Goal: Task Accomplishment & Management: Use online tool/utility

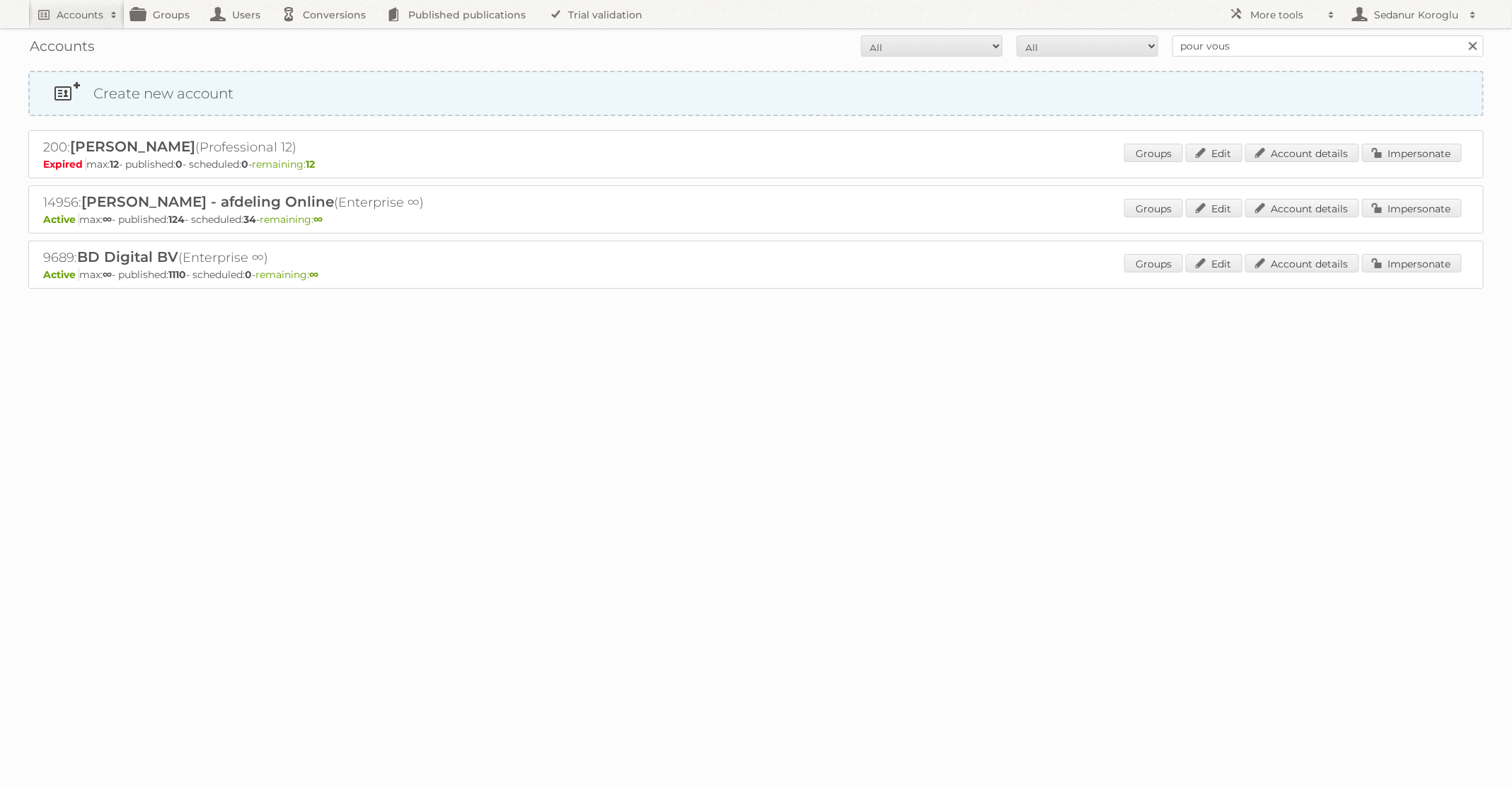
type input "Pour Vous"
click at [1462, 35] on input "Search" at bounding box center [1472, 46] width 21 height 21
click at [1398, 203] on link "Impersonate" at bounding box center [1412, 208] width 100 height 18
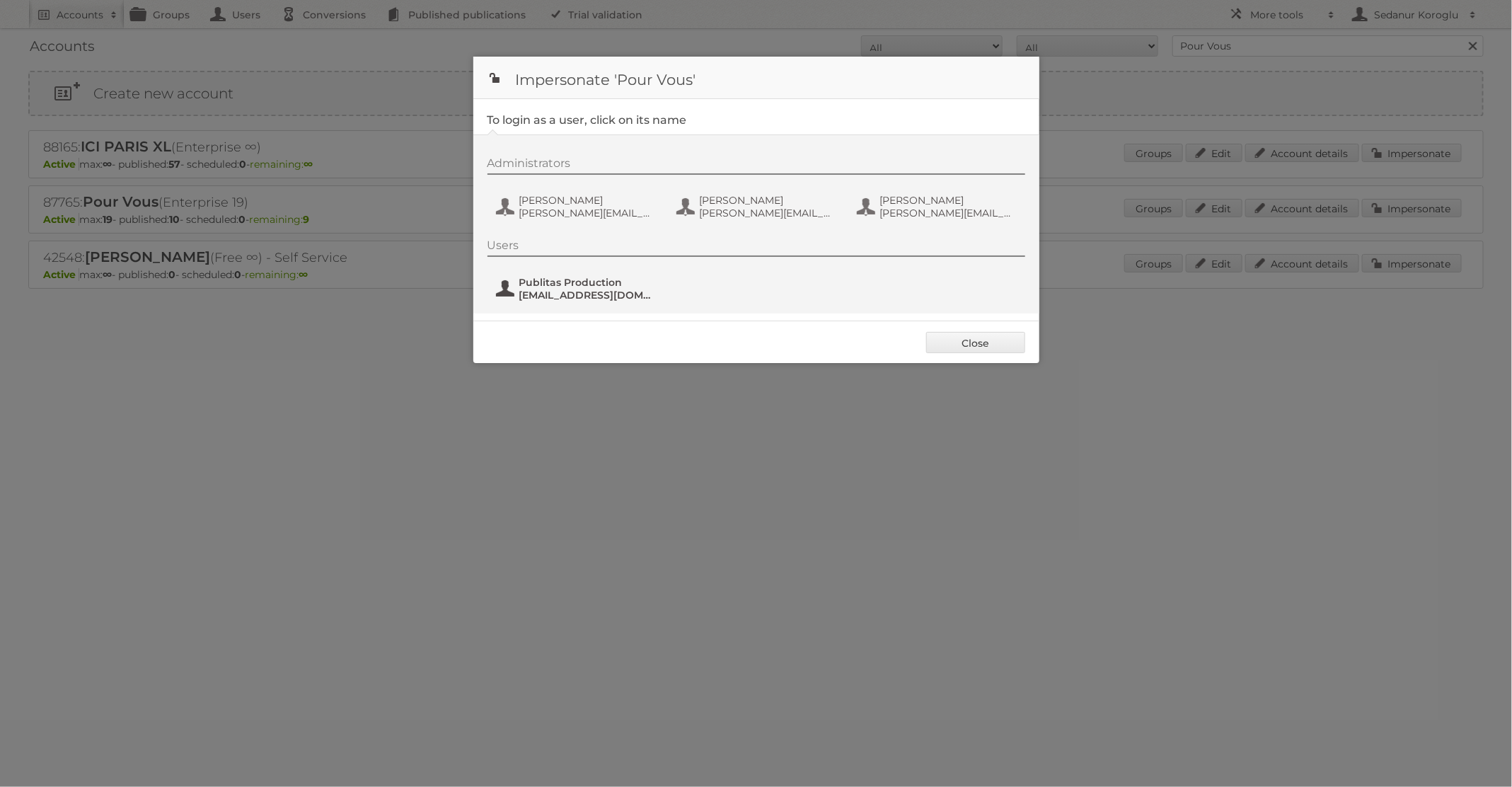
click at [619, 284] on span "Publitas Production" at bounding box center [588, 282] width 137 height 12
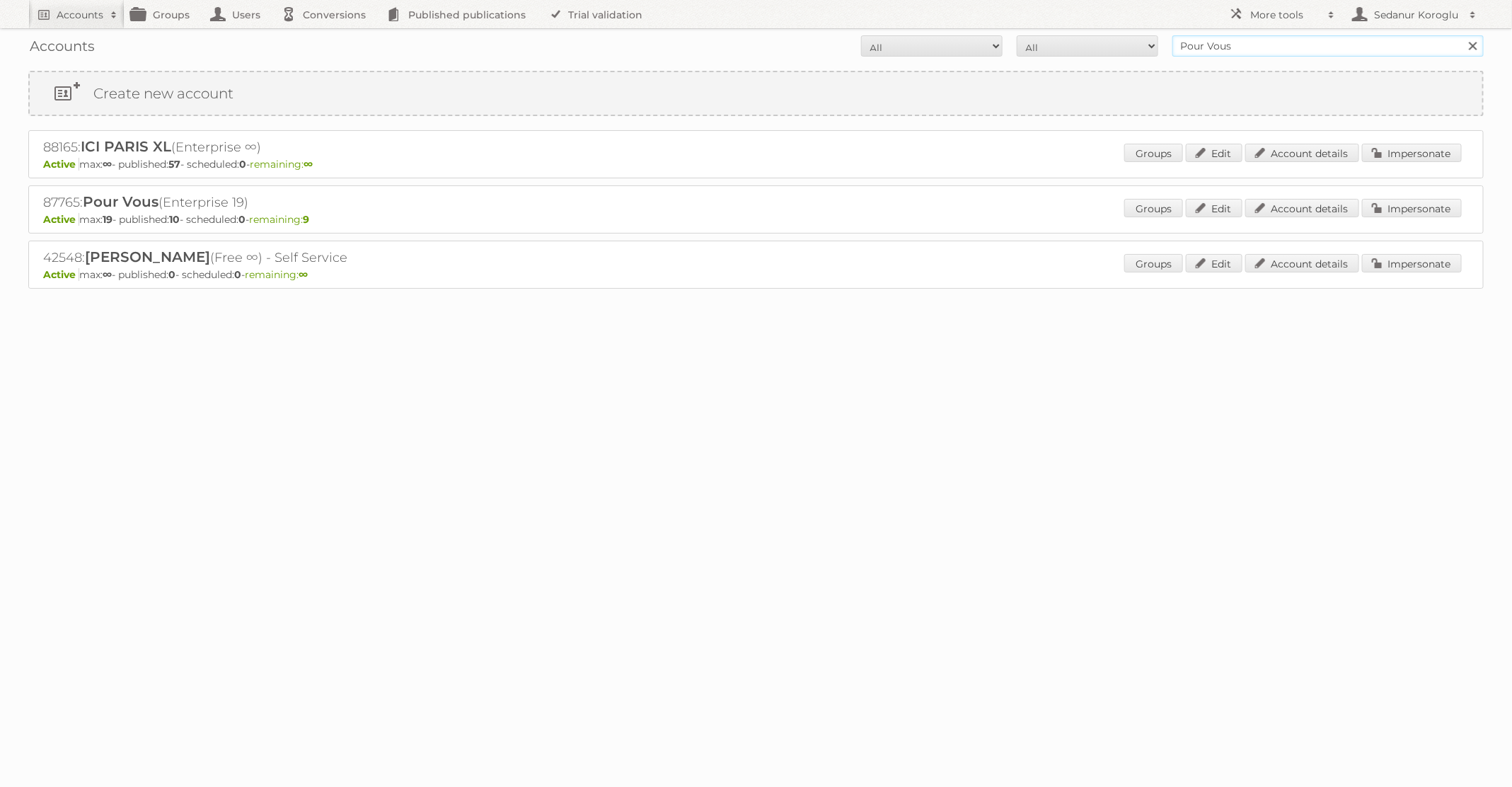
drag, startPoint x: 1229, startPoint y: 46, endPoint x: 1077, endPoint y: 46, distance: 152.0
click at [1077, 46] on form "All Active Expired Pending All Paid Trials Self service Pour Vous Search" at bounding box center [756, 46] width 1456 height 21
type input "[PERSON_NAME] NL"
click at [1462, 35] on input "Search" at bounding box center [1472, 46] width 21 height 21
click at [1393, 209] on link "Impersonate" at bounding box center [1412, 208] width 100 height 18
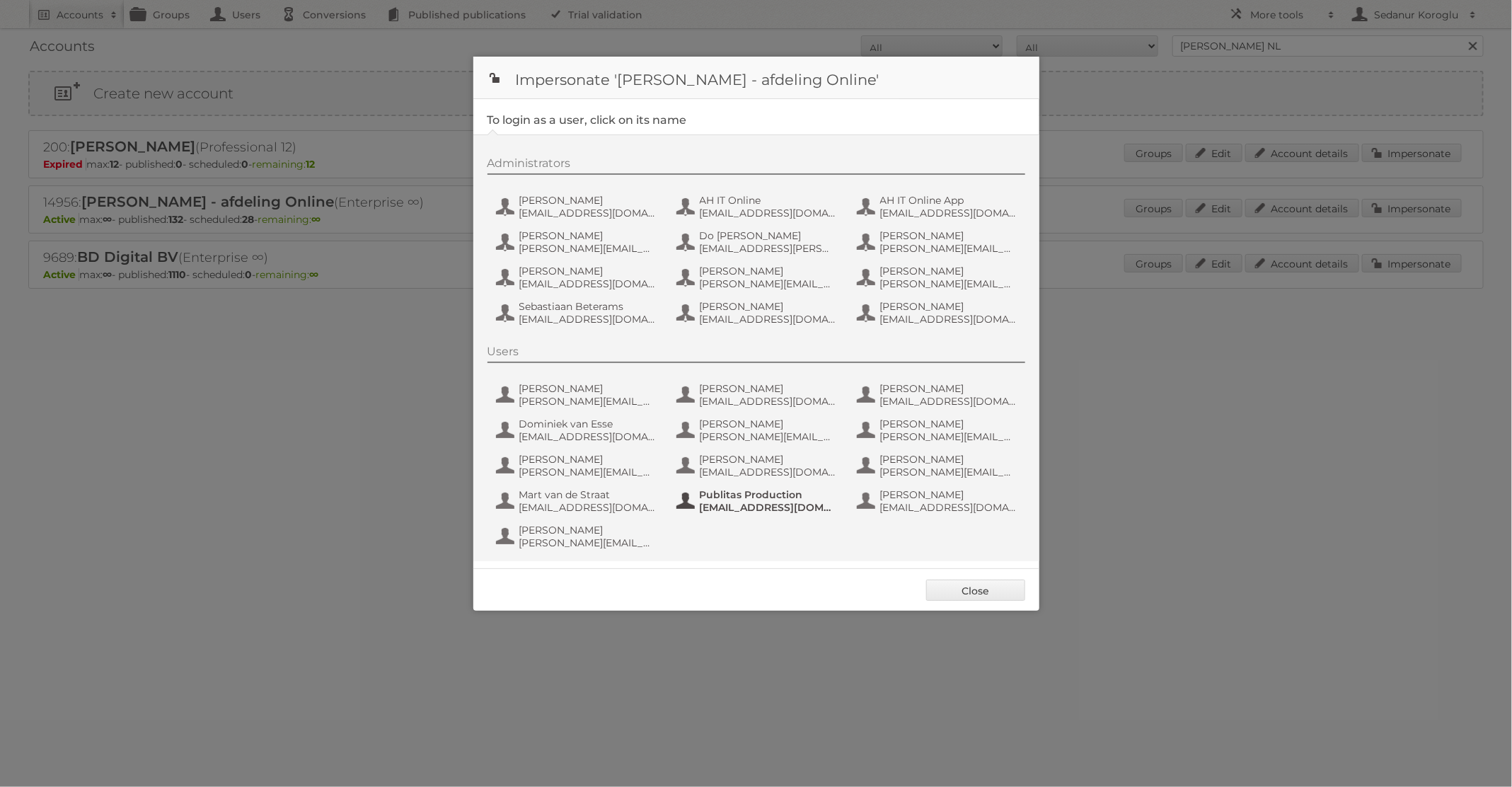
click at [743, 492] on span "Publitas Production" at bounding box center [768, 494] width 137 height 12
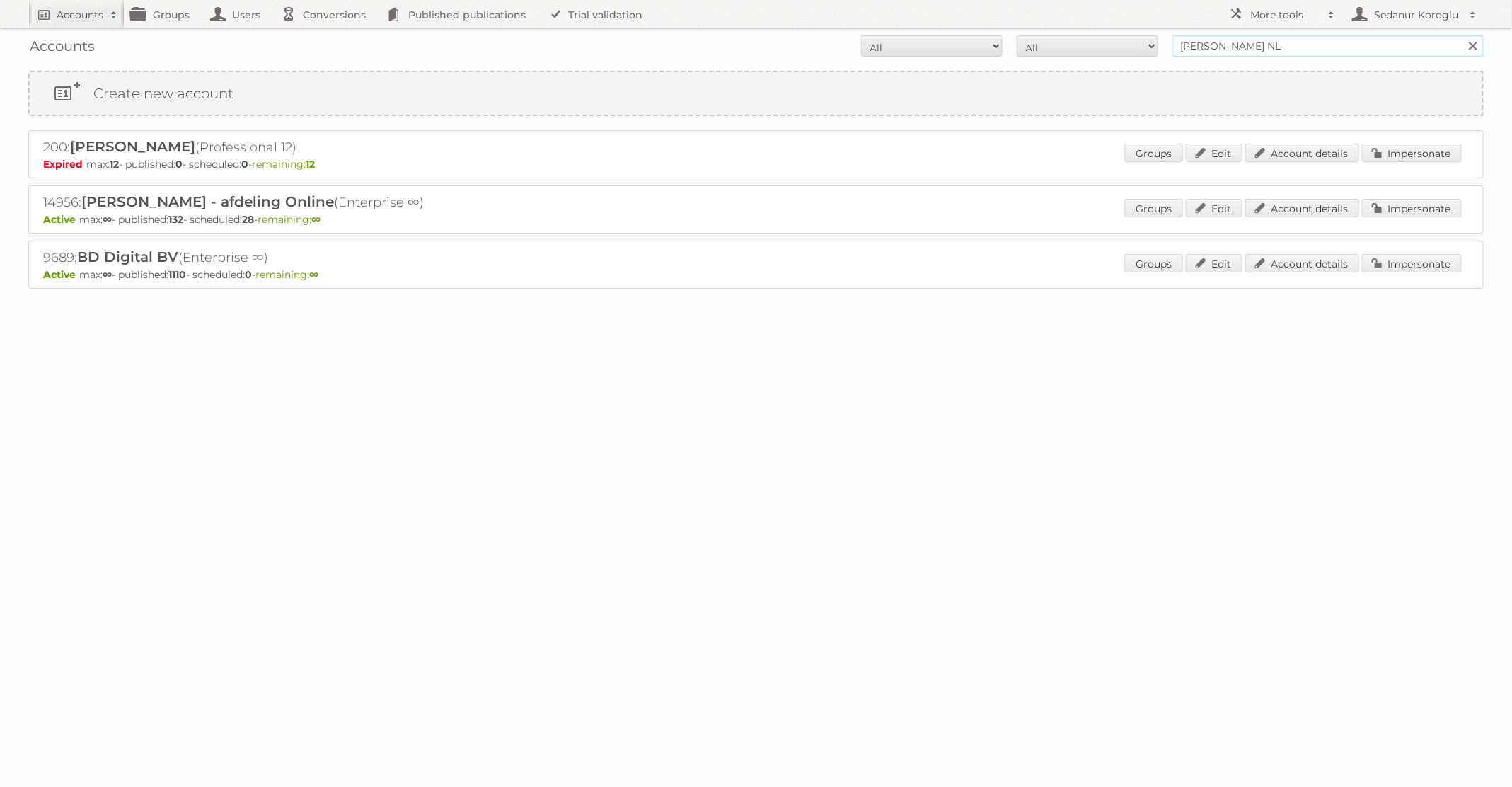
drag, startPoint x: 1284, startPoint y: 46, endPoint x: 1082, endPoint y: 46, distance: 202.0
click at [1083, 46] on form "All Active Expired Pending All Paid Trials Self service [PERSON_NAME] NL Search" at bounding box center [756, 46] width 1456 height 21
type input "TFG Media"
click at [1462, 35] on input "Search" at bounding box center [1472, 46] width 21 height 21
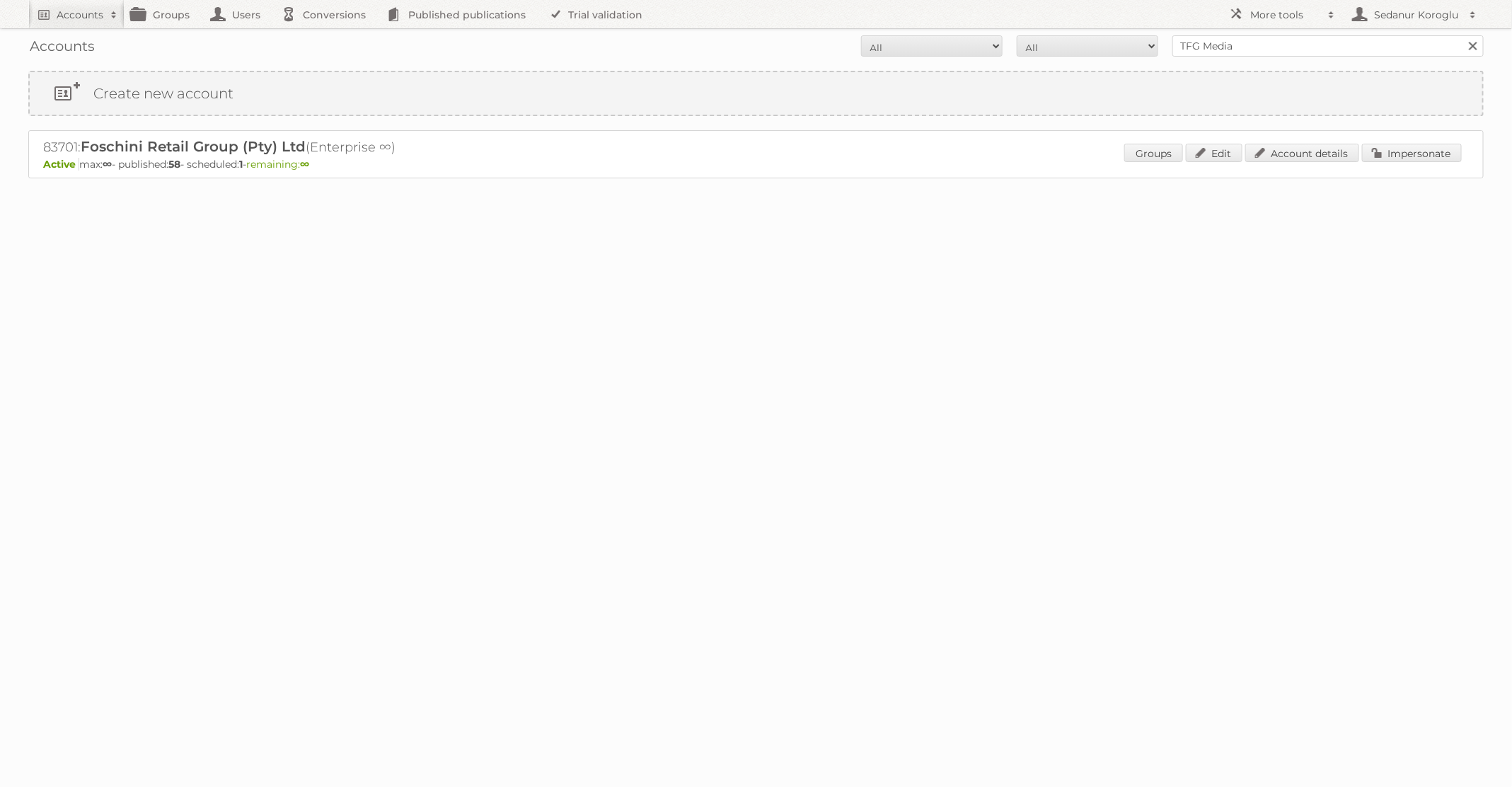
click at [1411, 167] on p "Active max: ∞ - published: 58 - scheduled: 1 - remaining: ∞" at bounding box center [756, 163] width 1426 height 12
click at [1403, 161] on div "Groups Edit Account details Impersonate" at bounding box center [1293, 155] width 337 height 21
click at [1394, 137] on div "83701: Foschini Retail Group (Pty) Ltd (Enterprise ∞) Active max: ∞ - published…" at bounding box center [756, 154] width 1456 height 48
click at [1401, 158] on link "Impersonate" at bounding box center [1412, 153] width 100 height 18
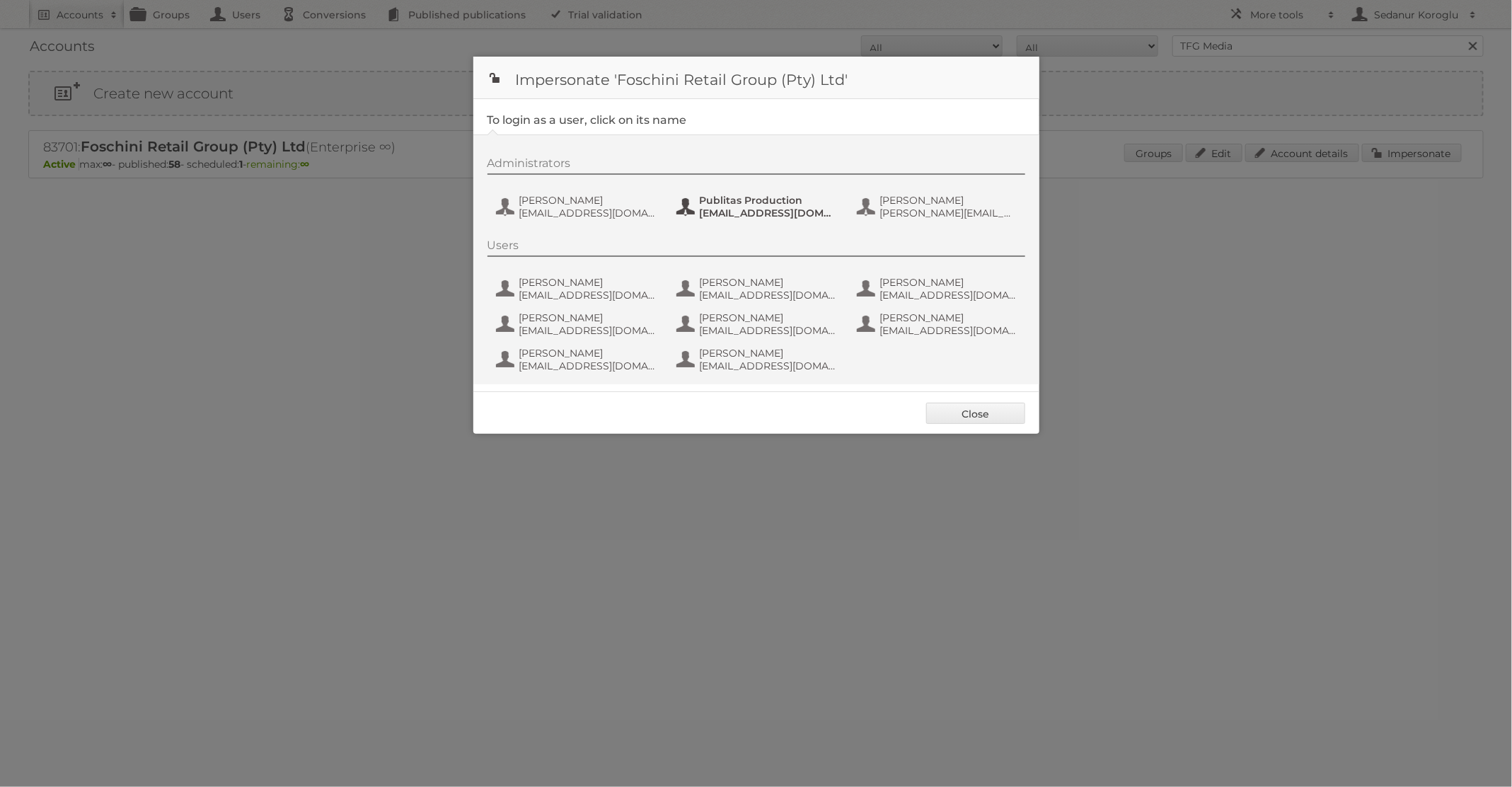
click at [773, 215] on span "fs+tfgmedia@publitas.com" at bounding box center [768, 212] width 137 height 12
